Goal: Obtain resource: Obtain resource

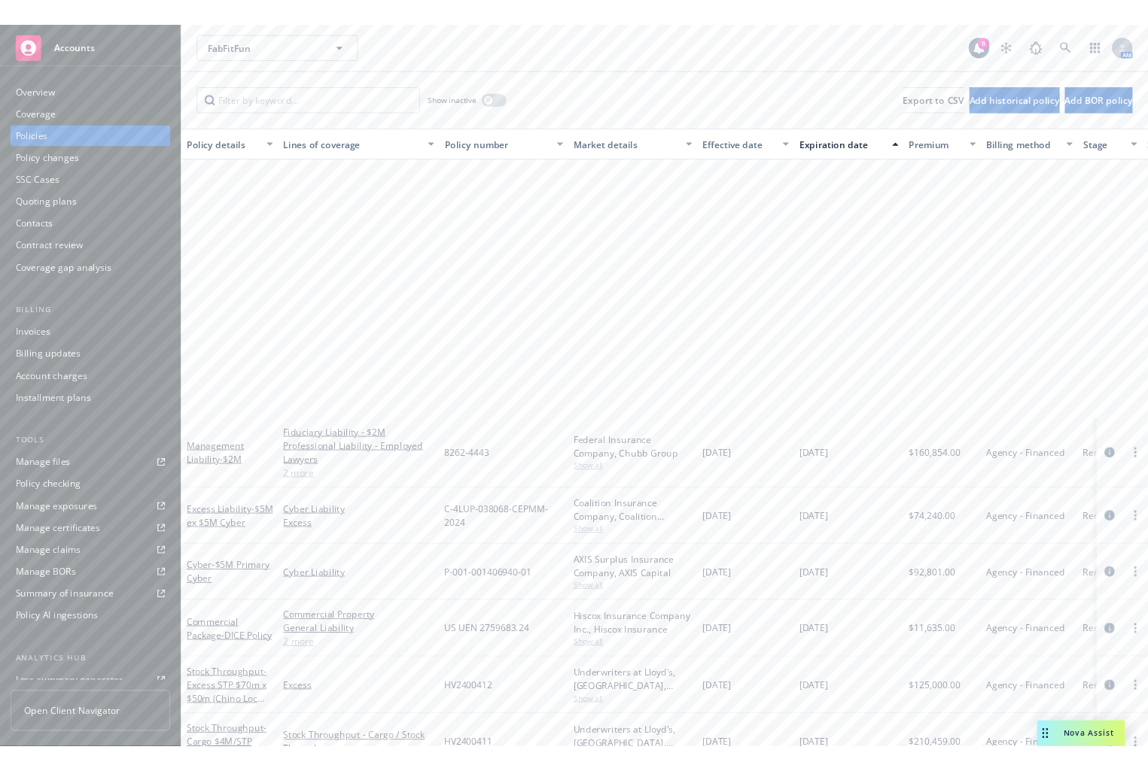
scroll to position [376, 0]
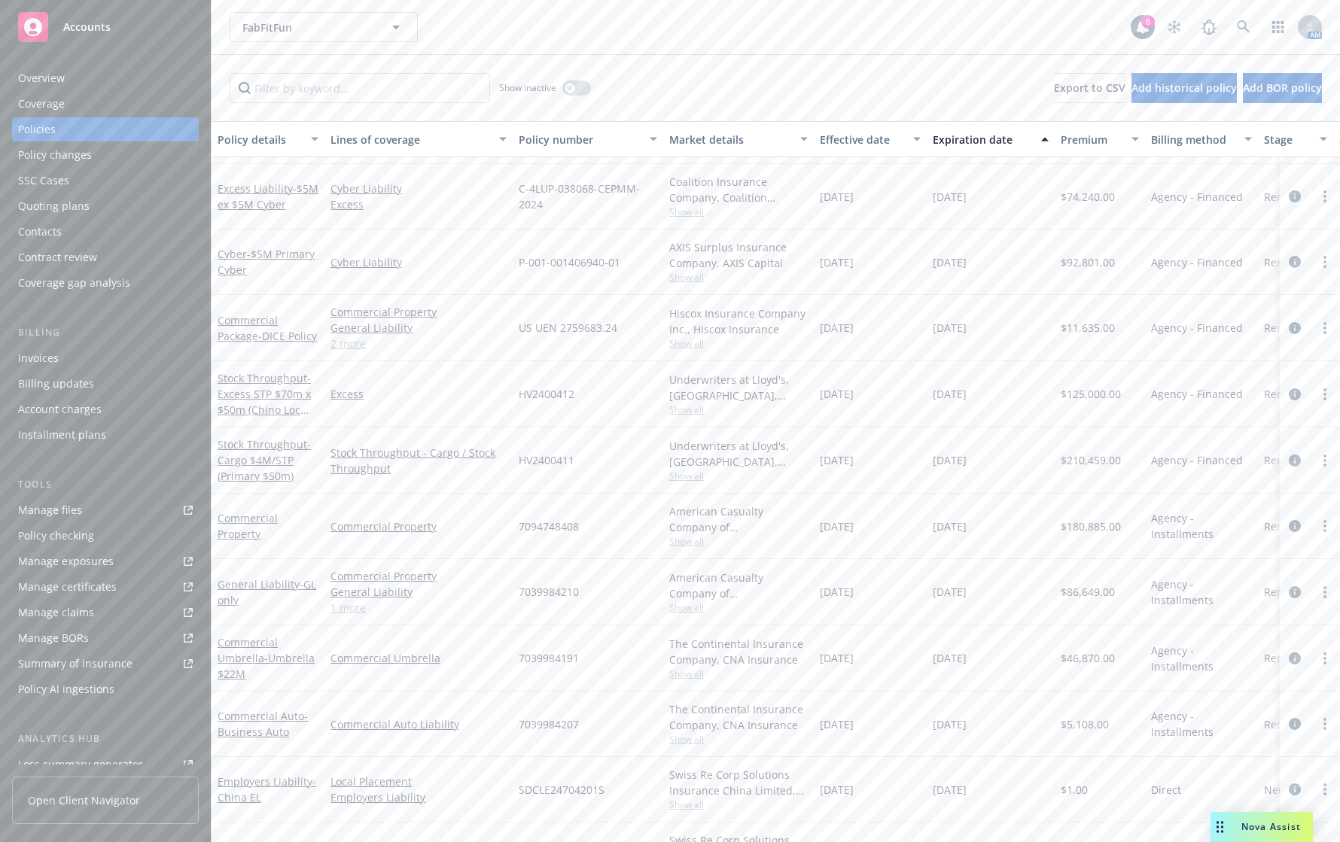
click at [715, 35] on div "FabFitFun FabFitFun" at bounding box center [680, 27] width 901 height 30
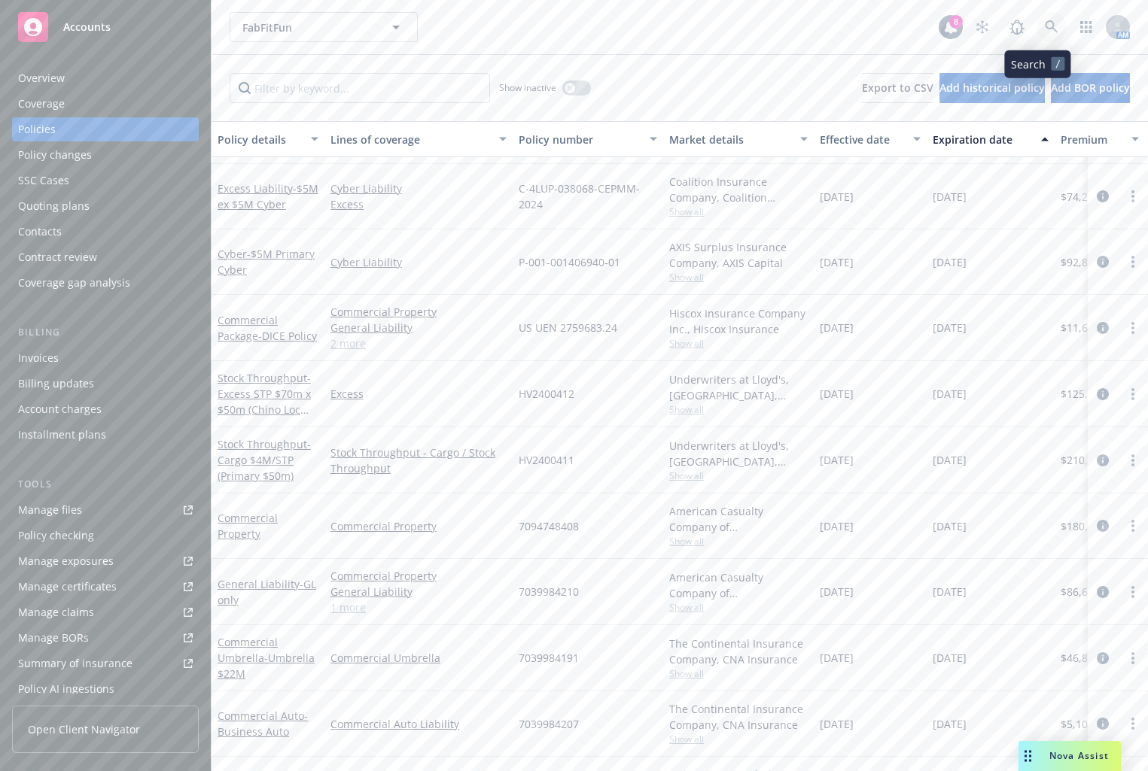
click at [1045, 26] on icon at bounding box center [1051, 26] width 13 height 13
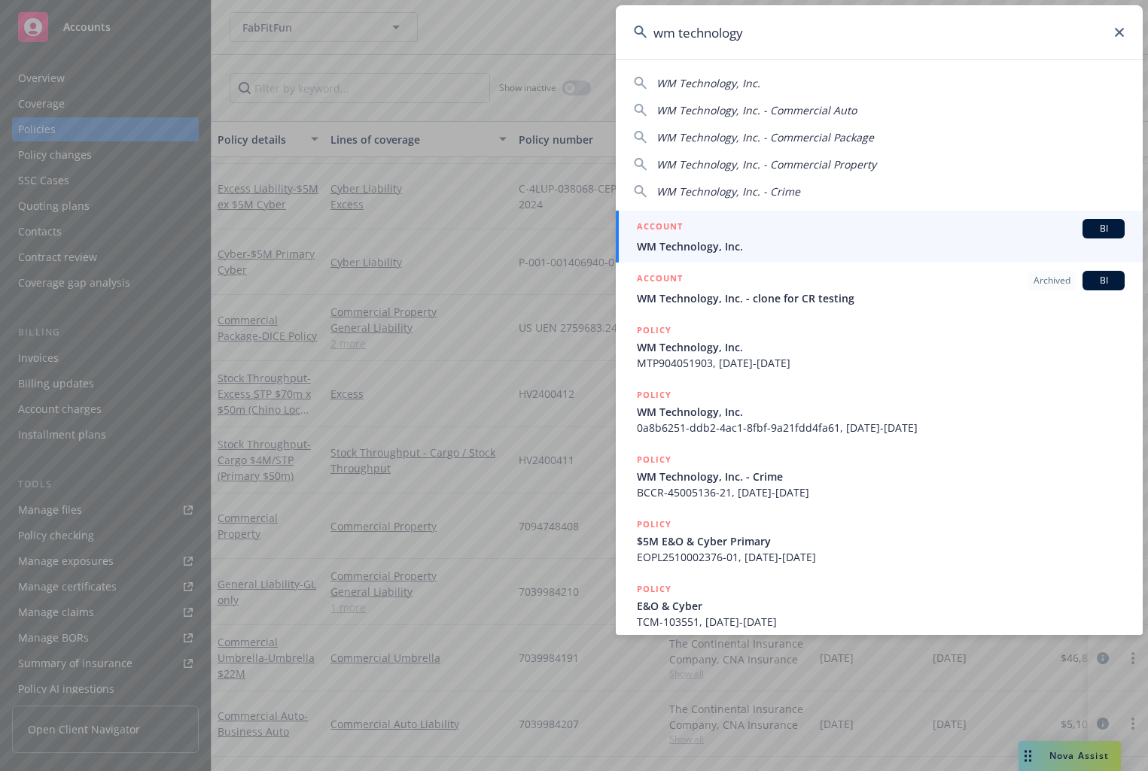
type input "wm technology"
click at [874, 233] on div "ACCOUNT BI" at bounding box center [881, 229] width 488 height 20
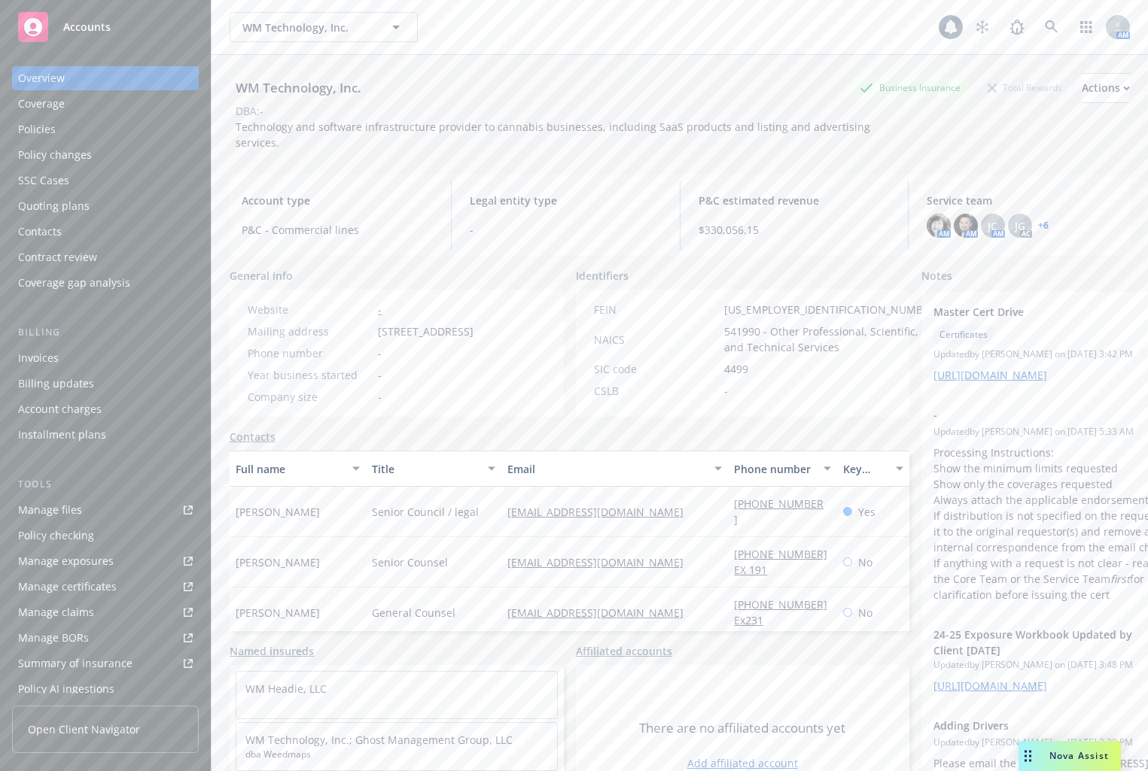
click at [93, 517] on link "Manage files" at bounding box center [105, 510] width 187 height 24
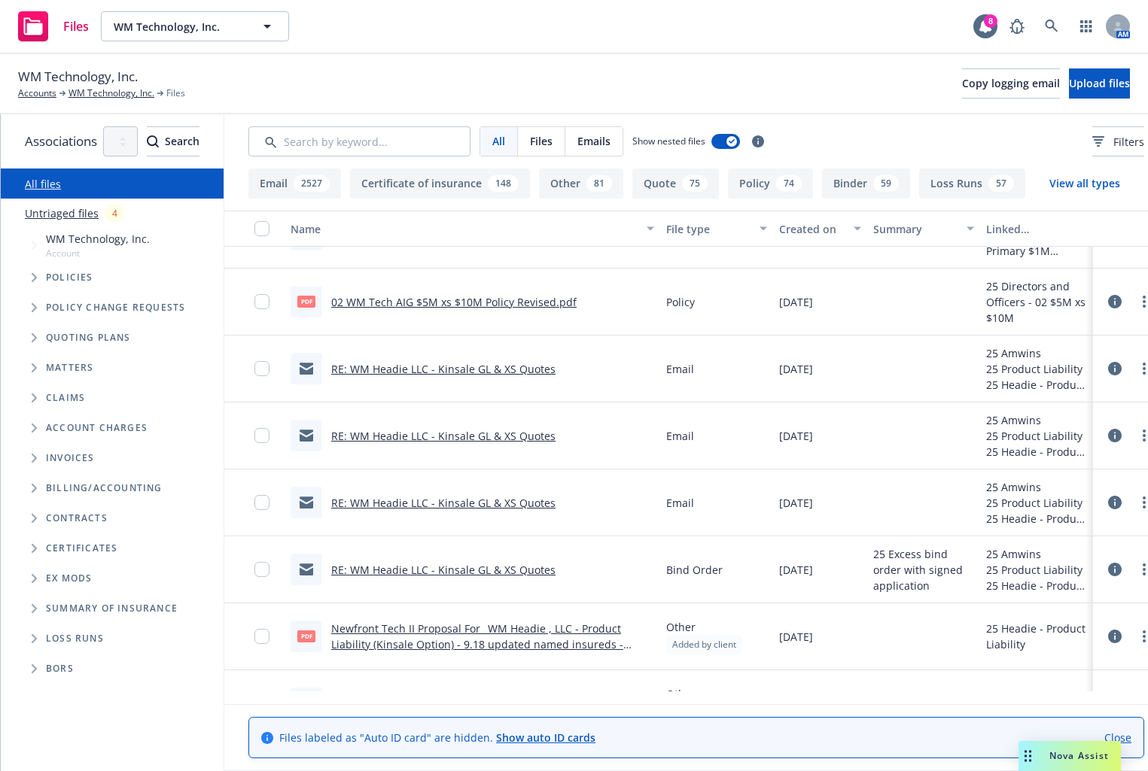
scroll to position [753, 0]
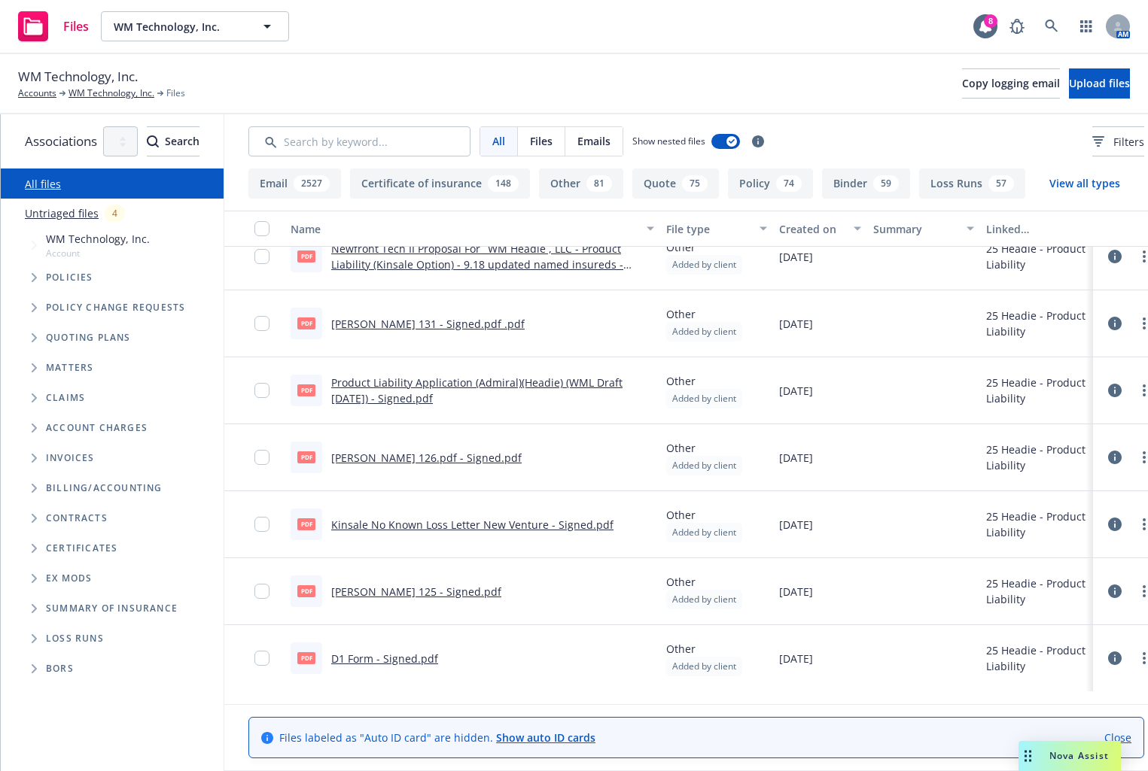
click at [621, 266] on link "Newfront Tech II Proposal For_ WM Headie , LLC - Product Liability (Kinsale Opt…" at bounding box center [477, 265] width 292 height 46
